Goal: Task Accomplishment & Management: Complete application form

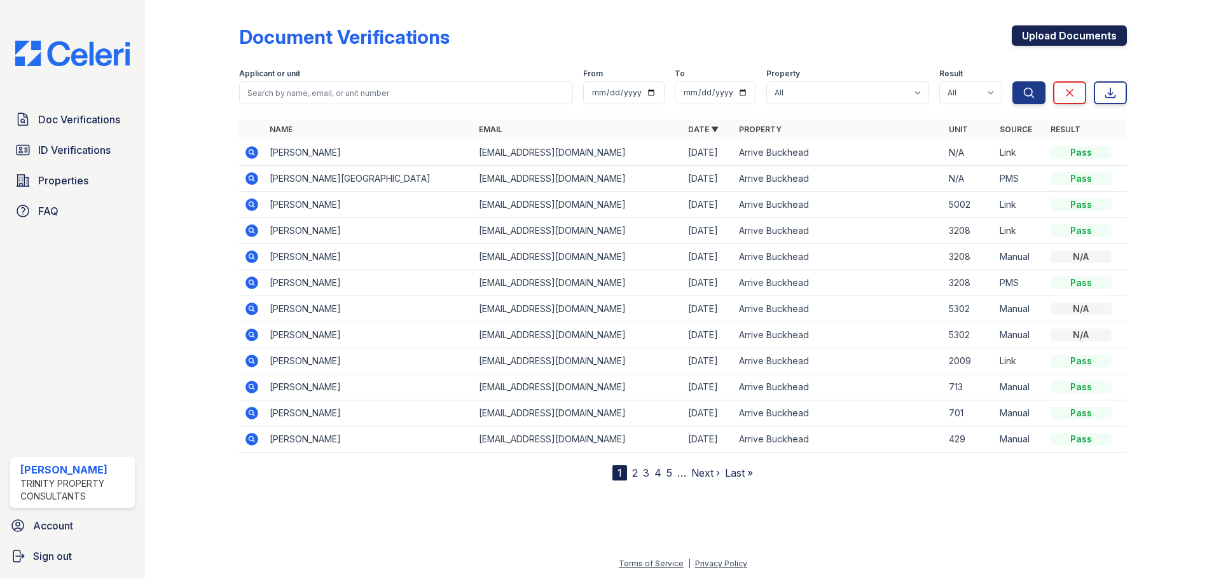
click at [1049, 40] on link "Upload Documents" at bounding box center [1069, 35] width 115 height 20
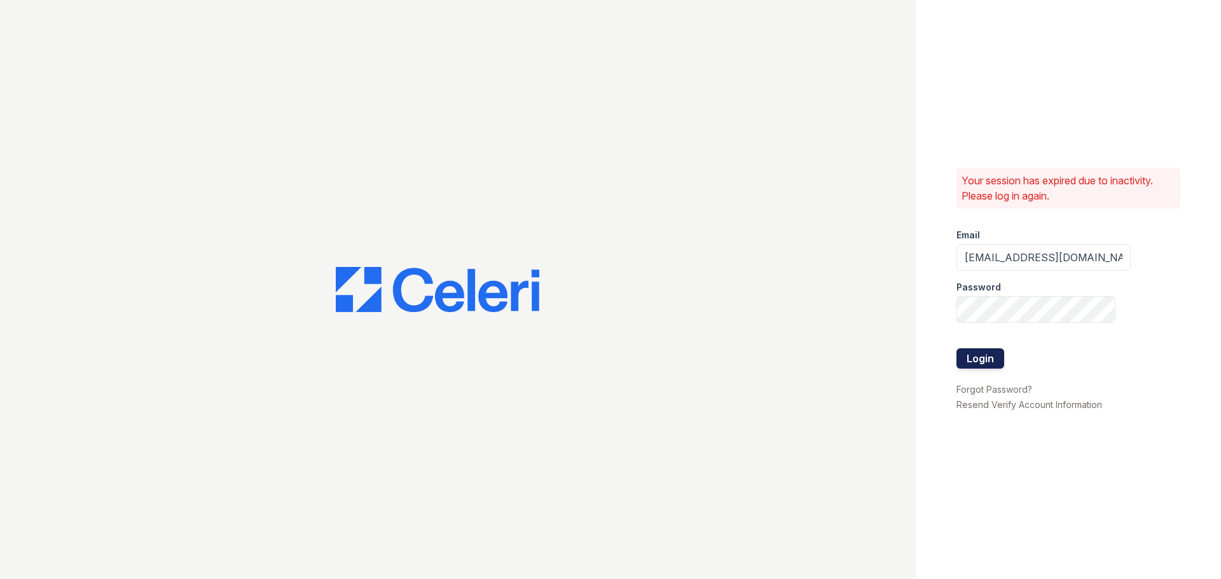
click at [972, 355] on button "Login" at bounding box center [980, 358] width 48 height 20
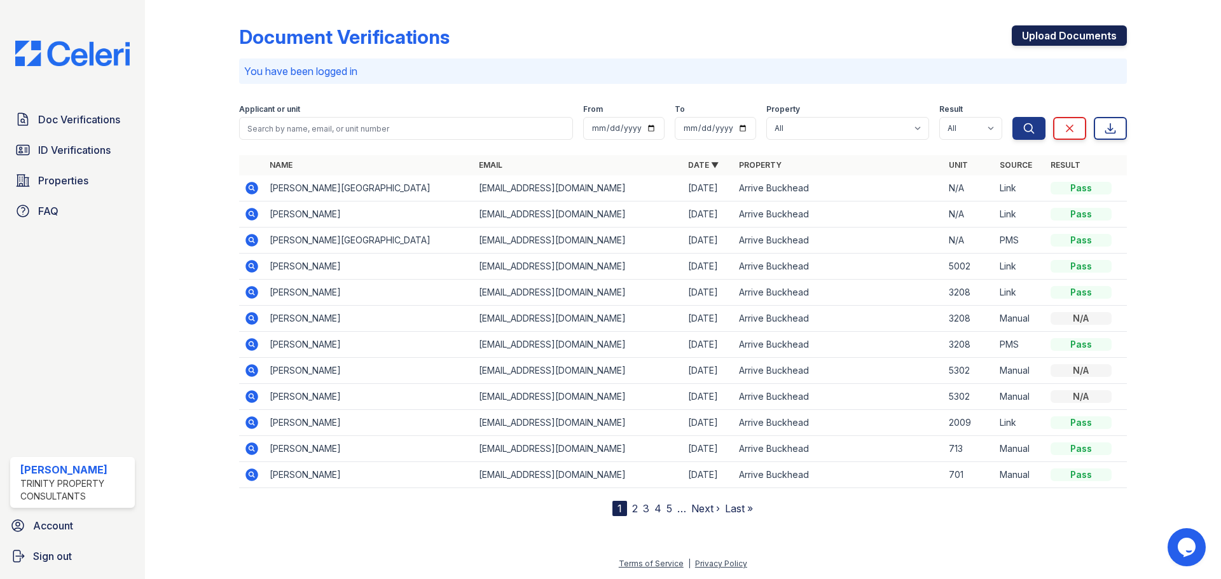
click at [1055, 41] on link "Upload Documents" at bounding box center [1069, 35] width 115 height 20
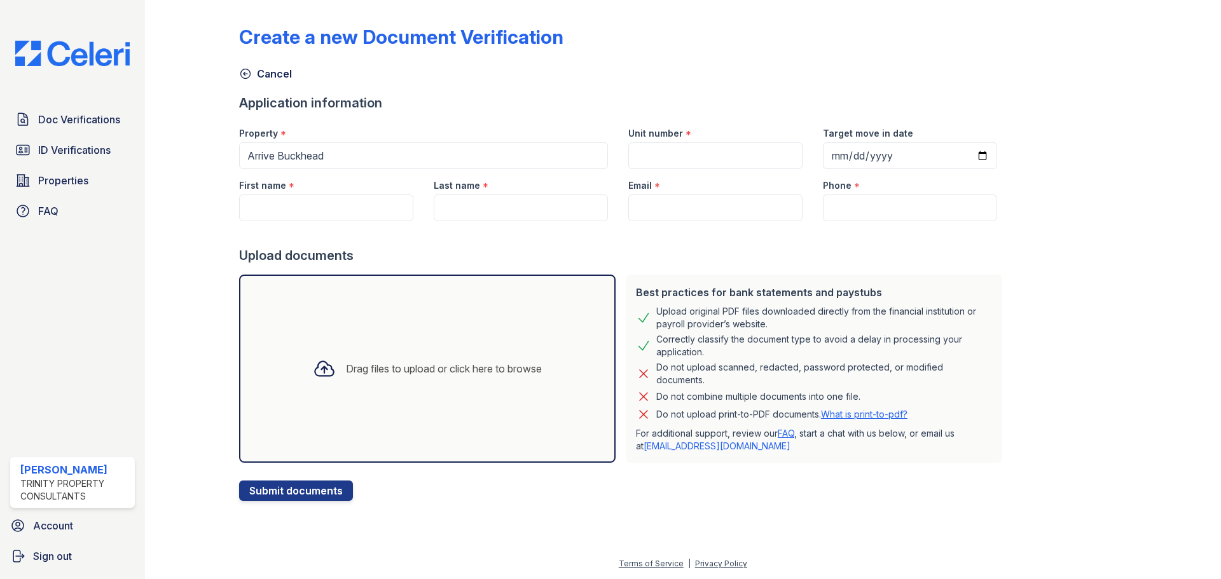
click at [317, 367] on icon at bounding box center [324, 368] width 23 height 23
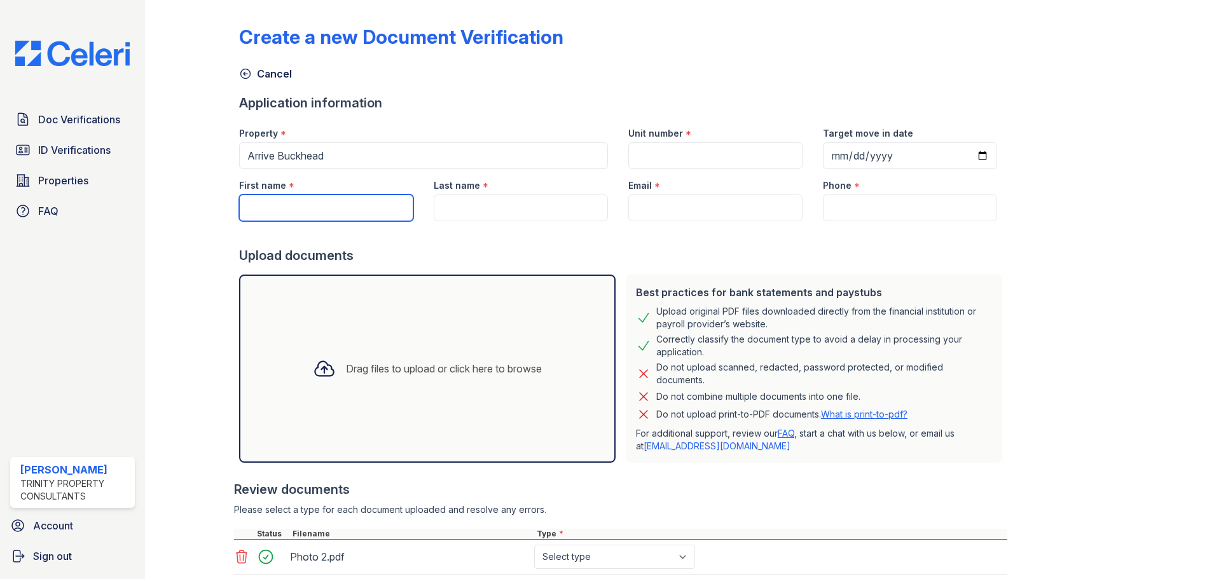
click at [264, 211] on input "First name" at bounding box center [326, 208] width 174 height 27
type input "Ivan"
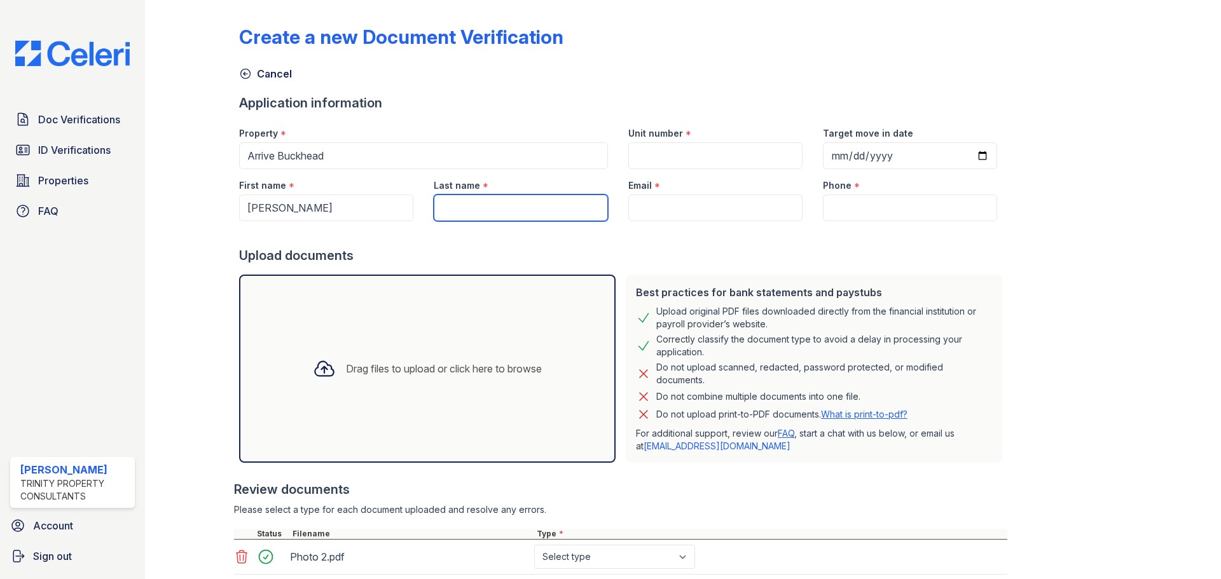
click at [439, 204] on input "Last name" at bounding box center [521, 208] width 174 height 27
type input "Suieta"
click at [650, 157] on input "Unit number" at bounding box center [715, 155] width 174 height 27
type input "5002"
click at [960, 152] on input "Target move in date" at bounding box center [910, 155] width 174 height 27
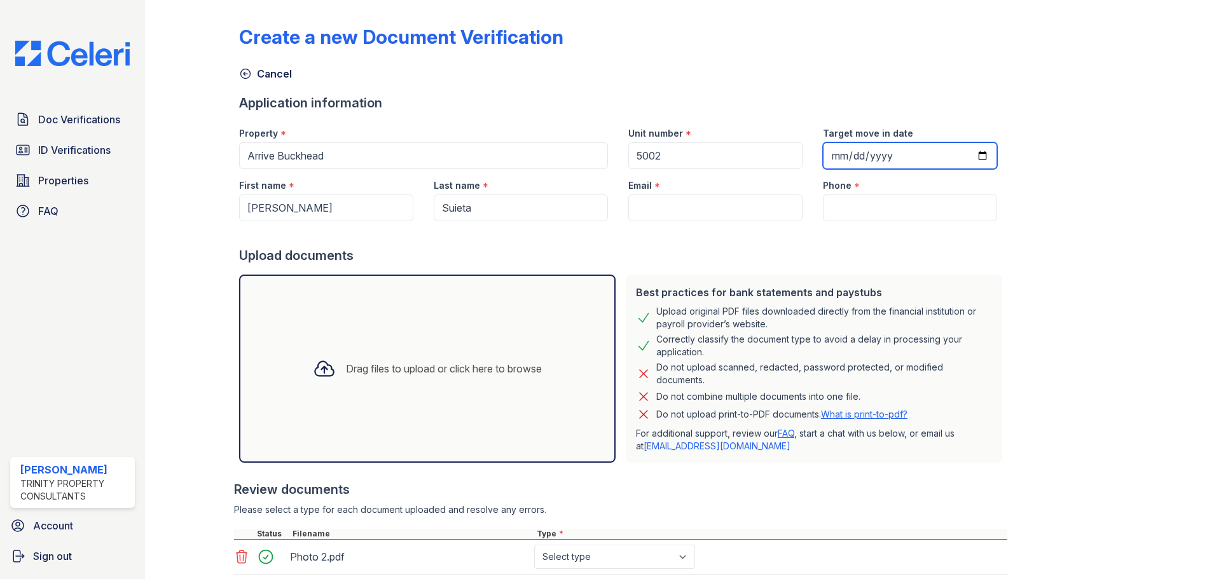
type input "2025-10-06"
click at [630, 208] on input "Email" at bounding box center [715, 208] width 174 height 27
paste input "[EMAIL_ADDRESS][DOMAIN_NAME]"
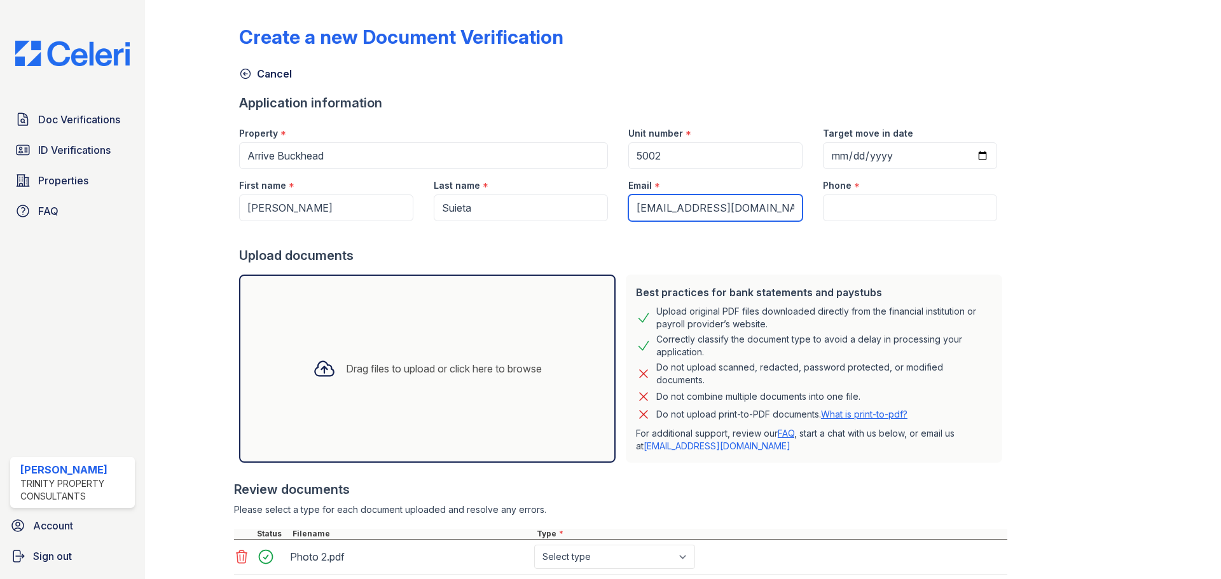
type input "[EMAIL_ADDRESS][DOMAIN_NAME]"
click at [826, 208] on input "Phone" at bounding box center [910, 208] width 174 height 27
click at [825, 203] on input "Phone" at bounding box center [910, 208] width 174 height 27
paste input "(425) 515-1936"
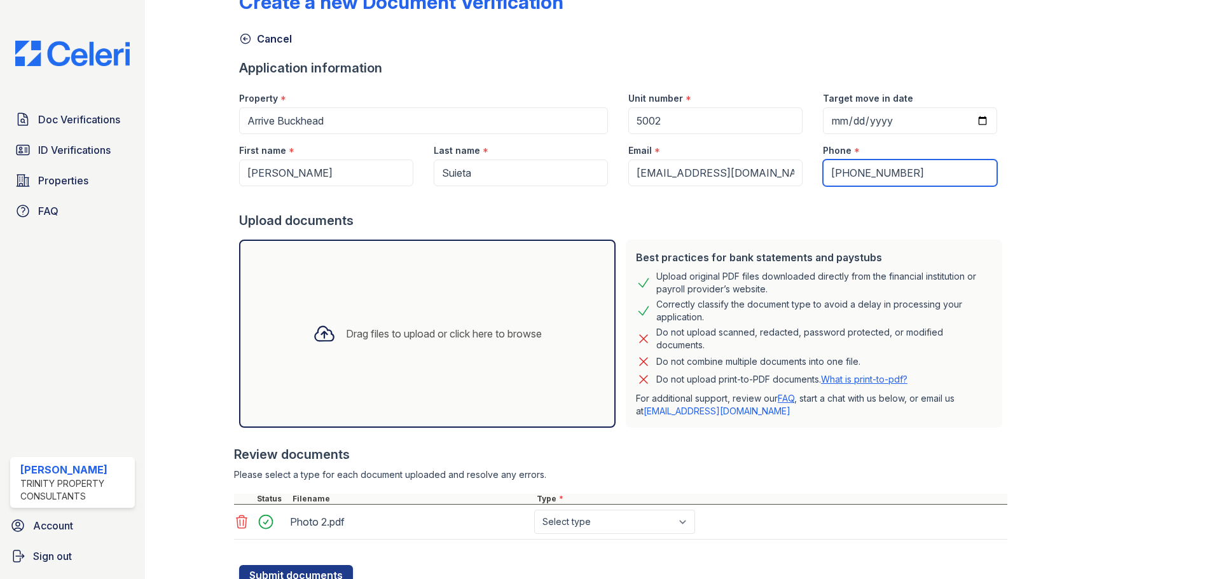
scroll to position [85, 0]
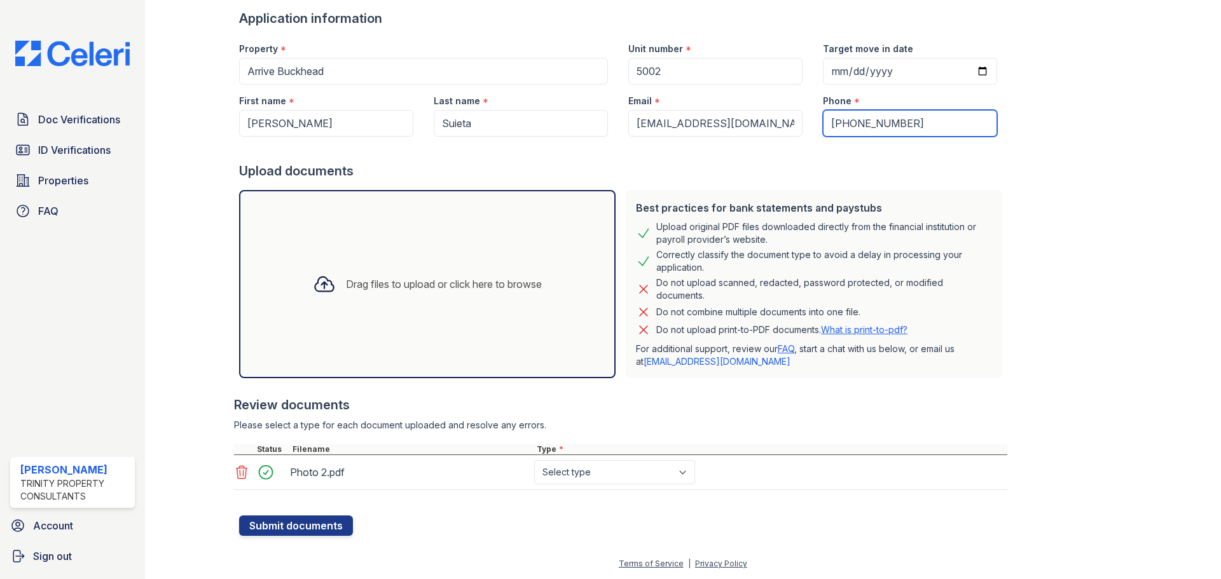
type input "(425) 515-1936"
click at [650, 483] on select "Select type Paystub Bank Statement Offer Letter Tax Documents Benefit Award Let…" at bounding box center [614, 472] width 161 height 24
select select "other"
click at [534, 460] on select "Select type Paystub Bank Statement Offer Letter Tax Documents Benefit Award Let…" at bounding box center [614, 472] width 161 height 24
click at [285, 524] on button "Submit documents" at bounding box center [296, 526] width 114 height 20
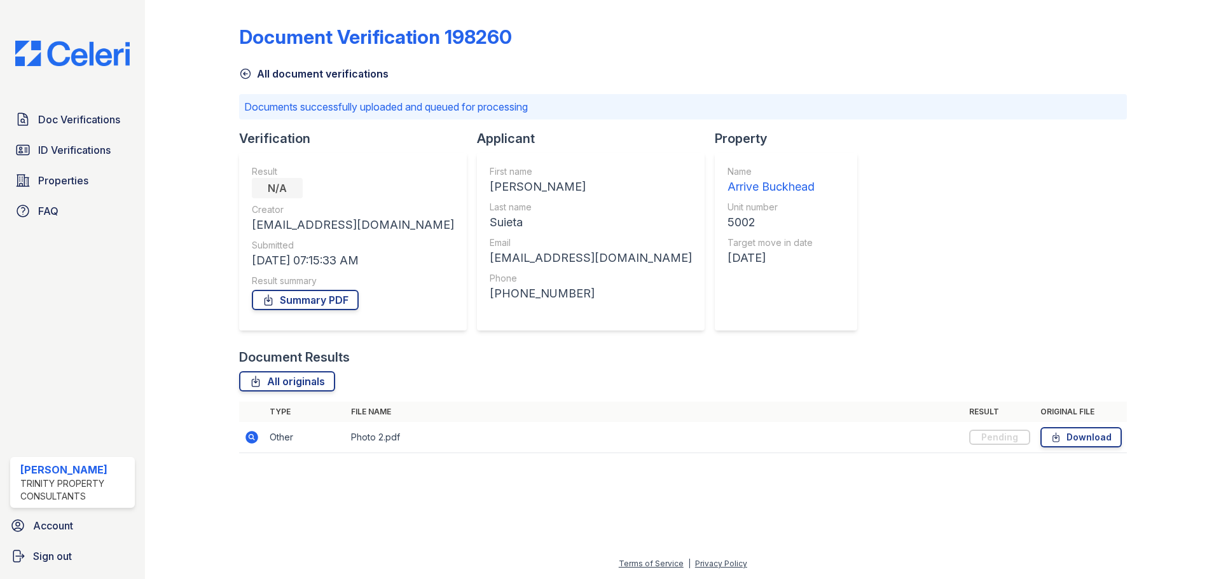
click at [250, 74] on icon at bounding box center [245, 74] width 10 height 10
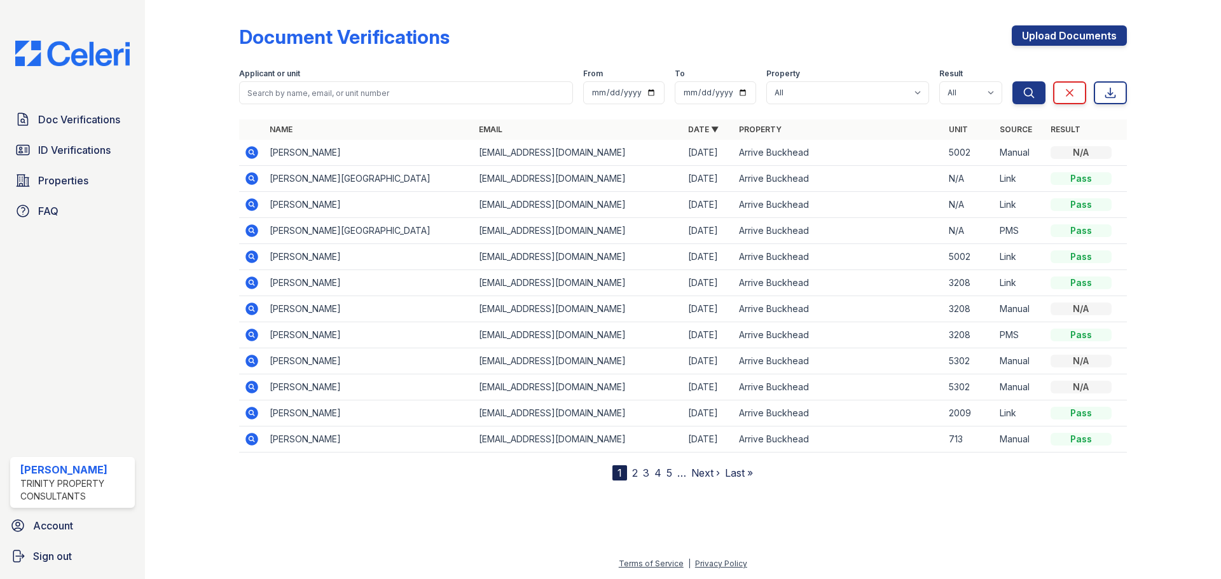
click at [253, 179] on icon at bounding box center [251, 178] width 15 height 15
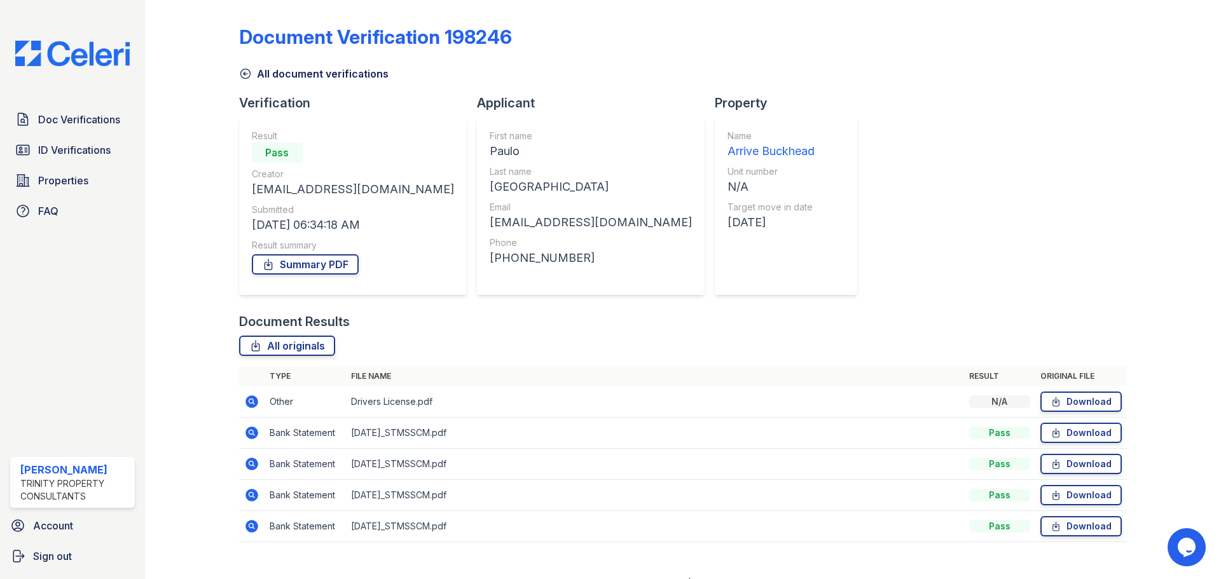
click at [252, 400] on icon at bounding box center [251, 401] width 15 height 15
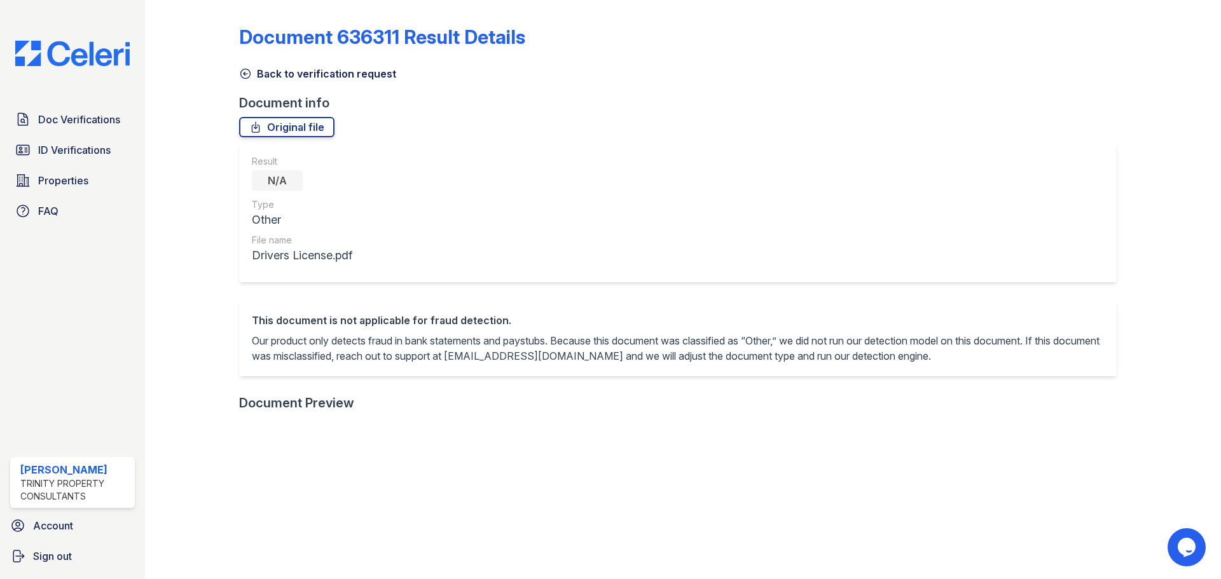
click at [245, 67] on link "Back to verification request" at bounding box center [317, 73] width 157 height 15
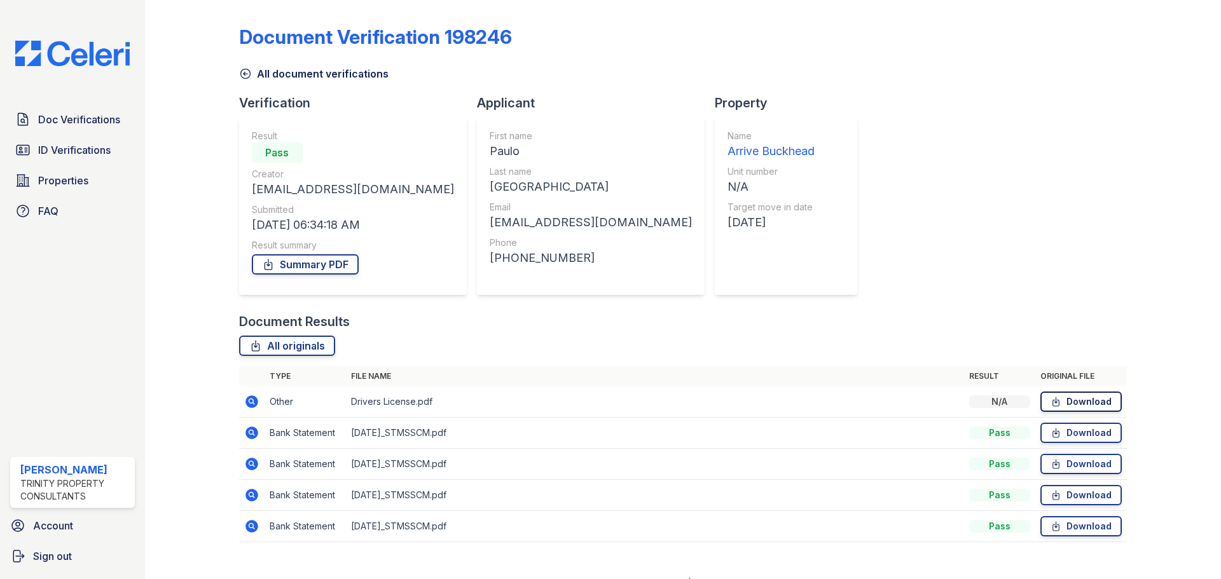
click at [1055, 401] on link "Download" at bounding box center [1080, 402] width 81 height 20
click at [242, 76] on icon at bounding box center [245, 73] width 13 height 13
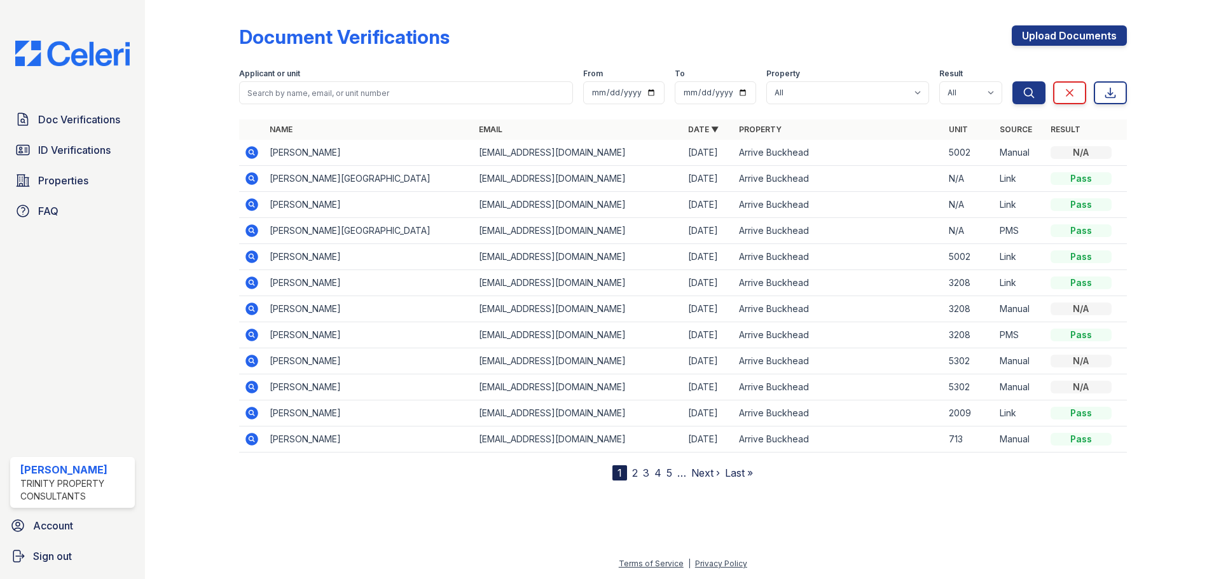
click at [259, 182] on icon at bounding box center [251, 178] width 15 height 15
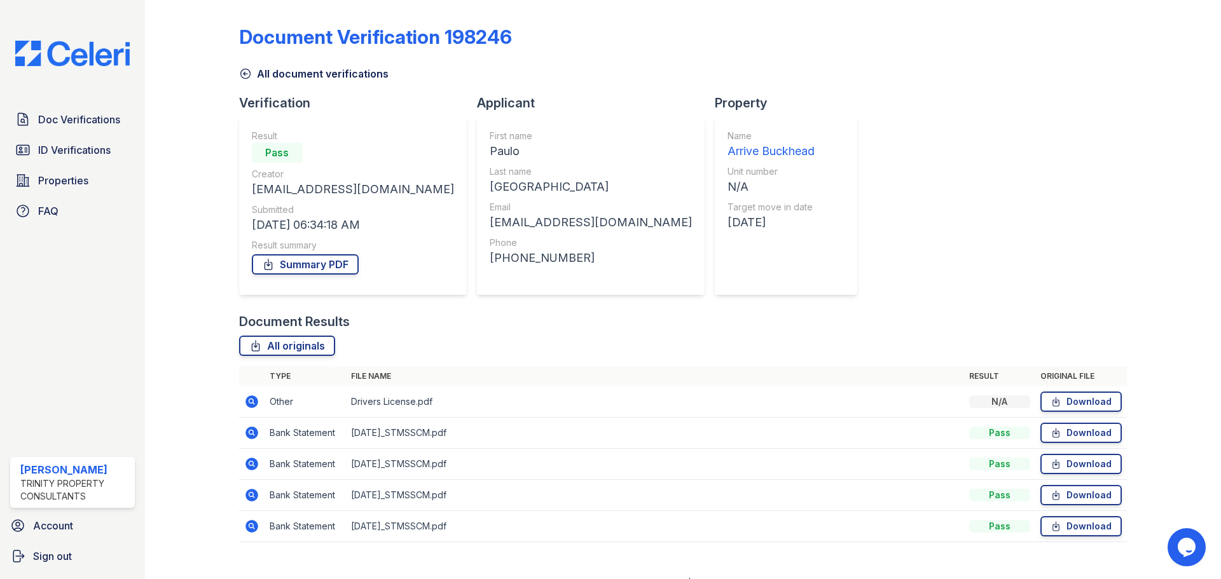
click at [254, 398] on icon at bounding box center [251, 401] width 13 height 13
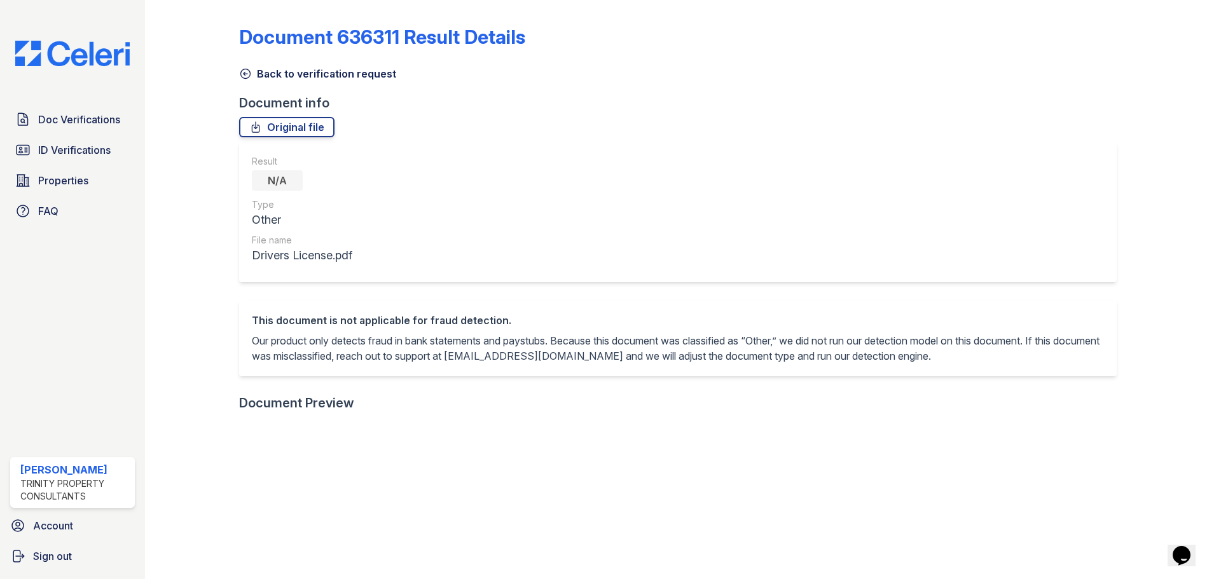
click at [247, 71] on icon at bounding box center [245, 73] width 13 height 13
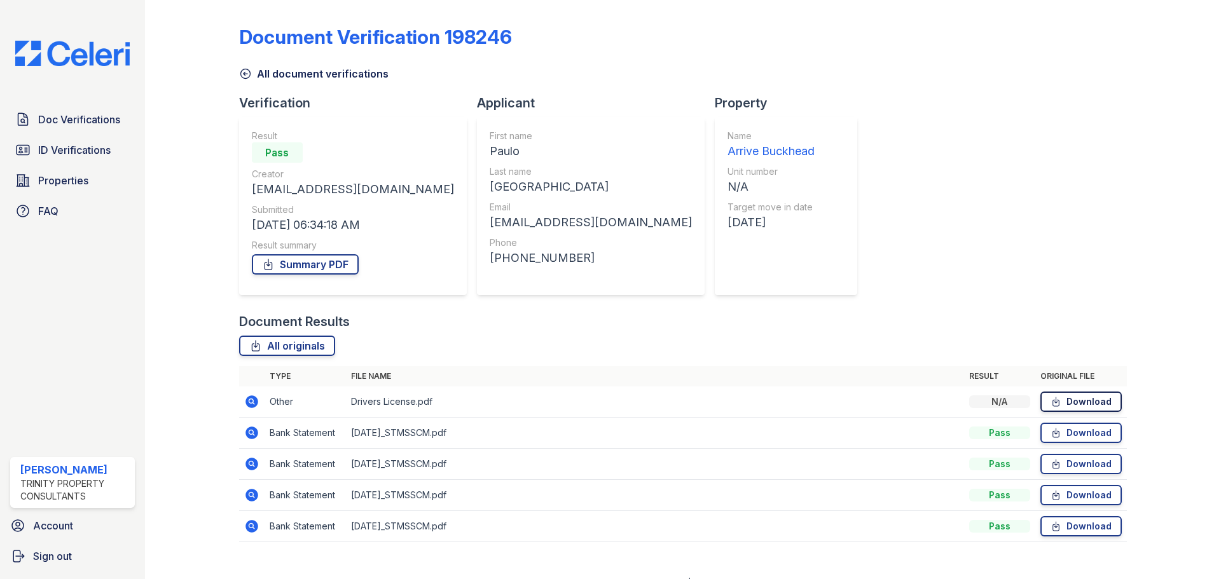
click at [1040, 399] on link "Download" at bounding box center [1080, 402] width 81 height 20
click at [250, 72] on icon at bounding box center [245, 73] width 13 height 13
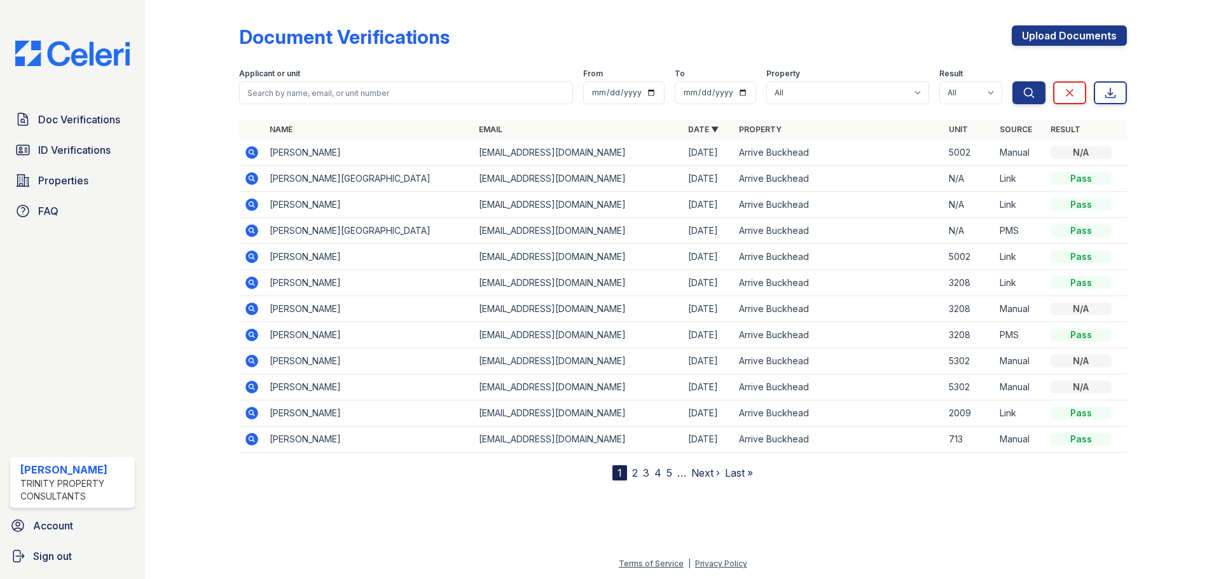
click at [253, 206] on icon at bounding box center [251, 204] width 15 height 15
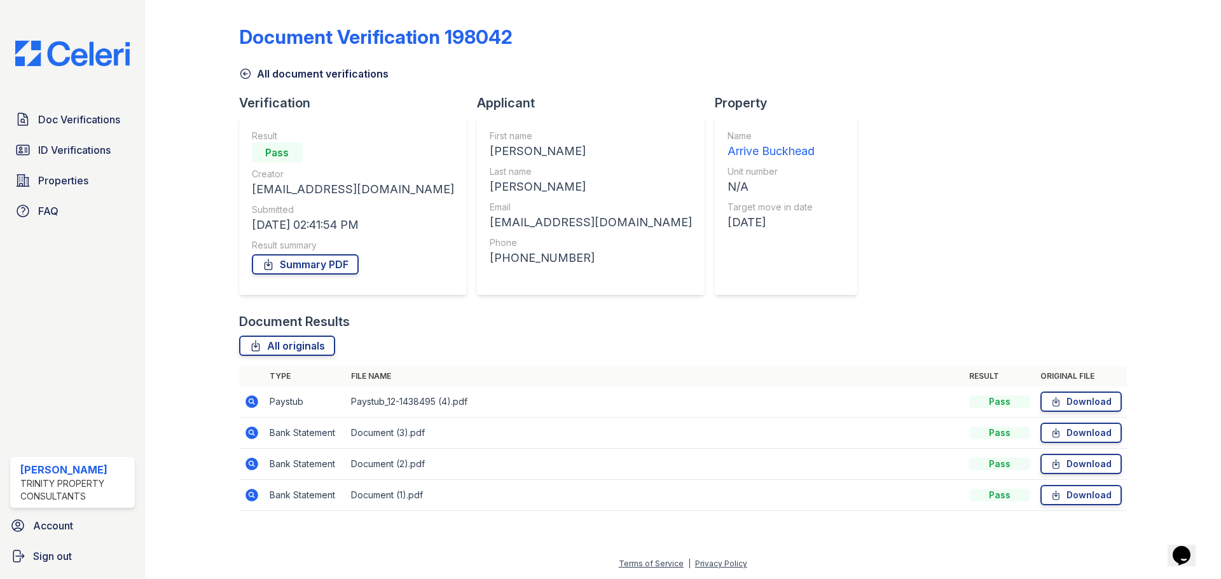
click at [246, 73] on icon at bounding box center [245, 73] width 13 height 13
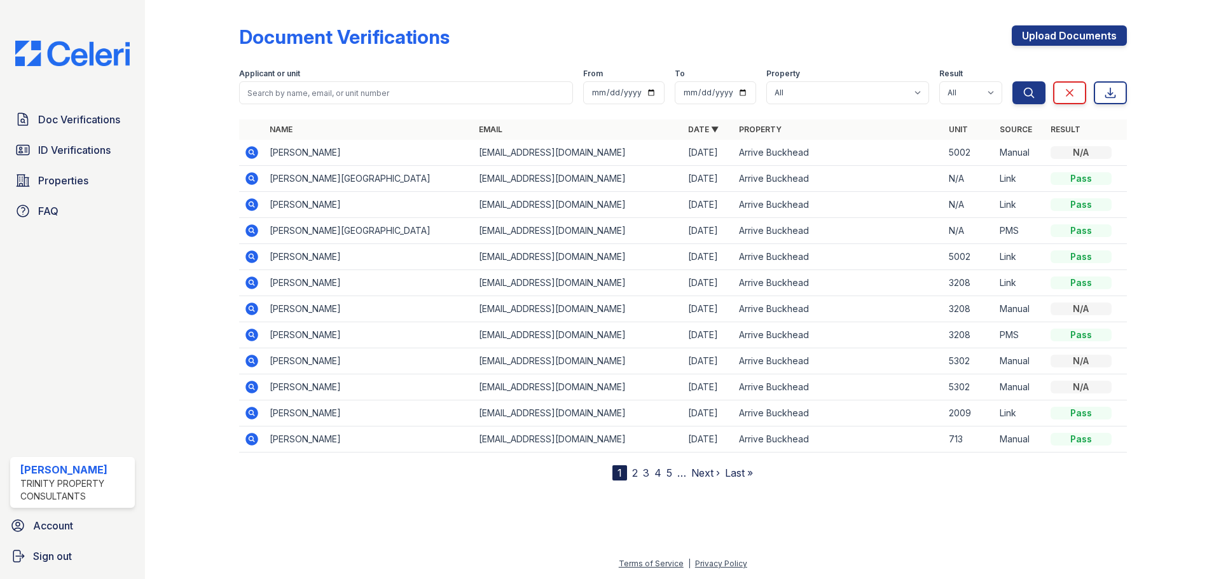
click at [252, 183] on icon at bounding box center [251, 178] width 13 height 13
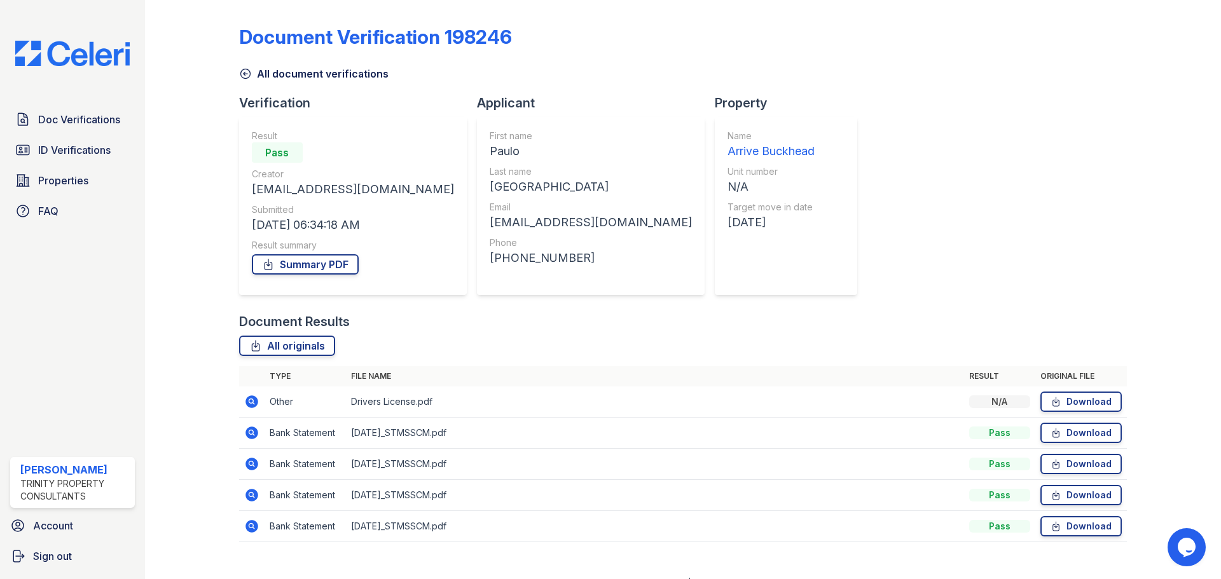
click at [245, 74] on icon at bounding box center [245, 73] width 13 height 13
